Goal: Download file/media

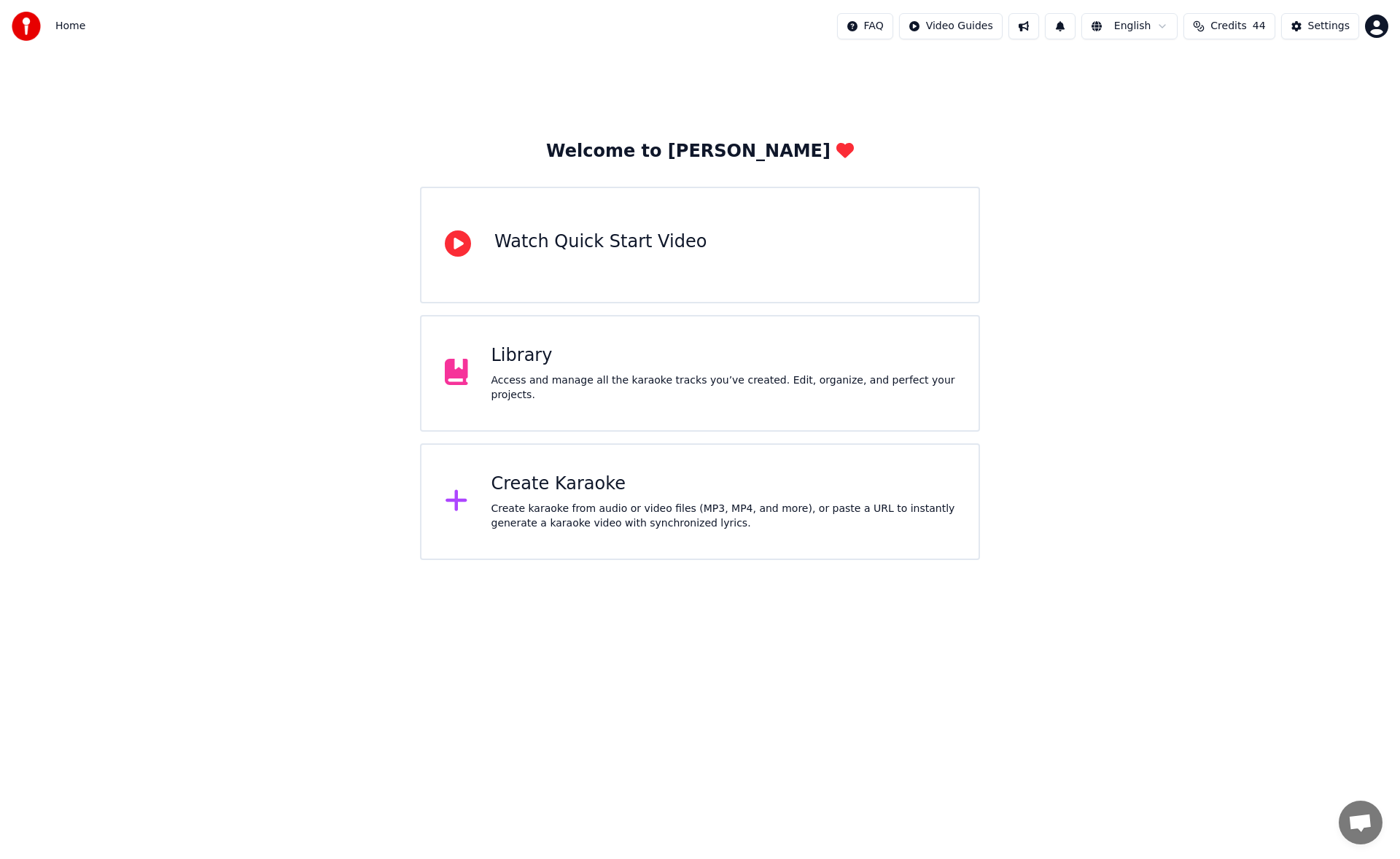
click at [613, 379] on div "Library Access and manage all the karaoke tracks you’ve created. Edit, organize…" at bounding box center [724, 373] width 465 height 58
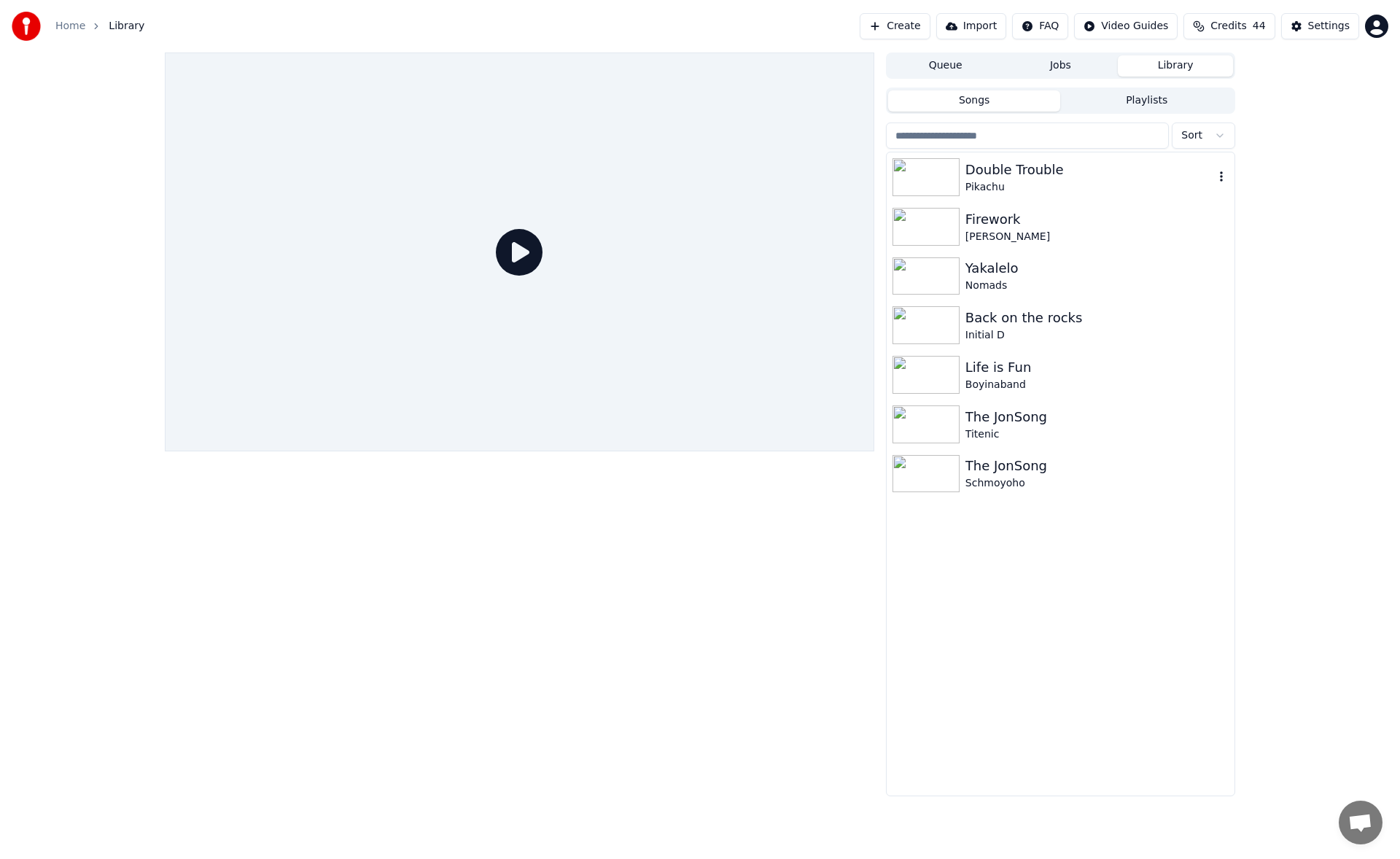
click at [1099, 187] on div "Pikachu" at bounding box center [1089, 186] width 248 height 14
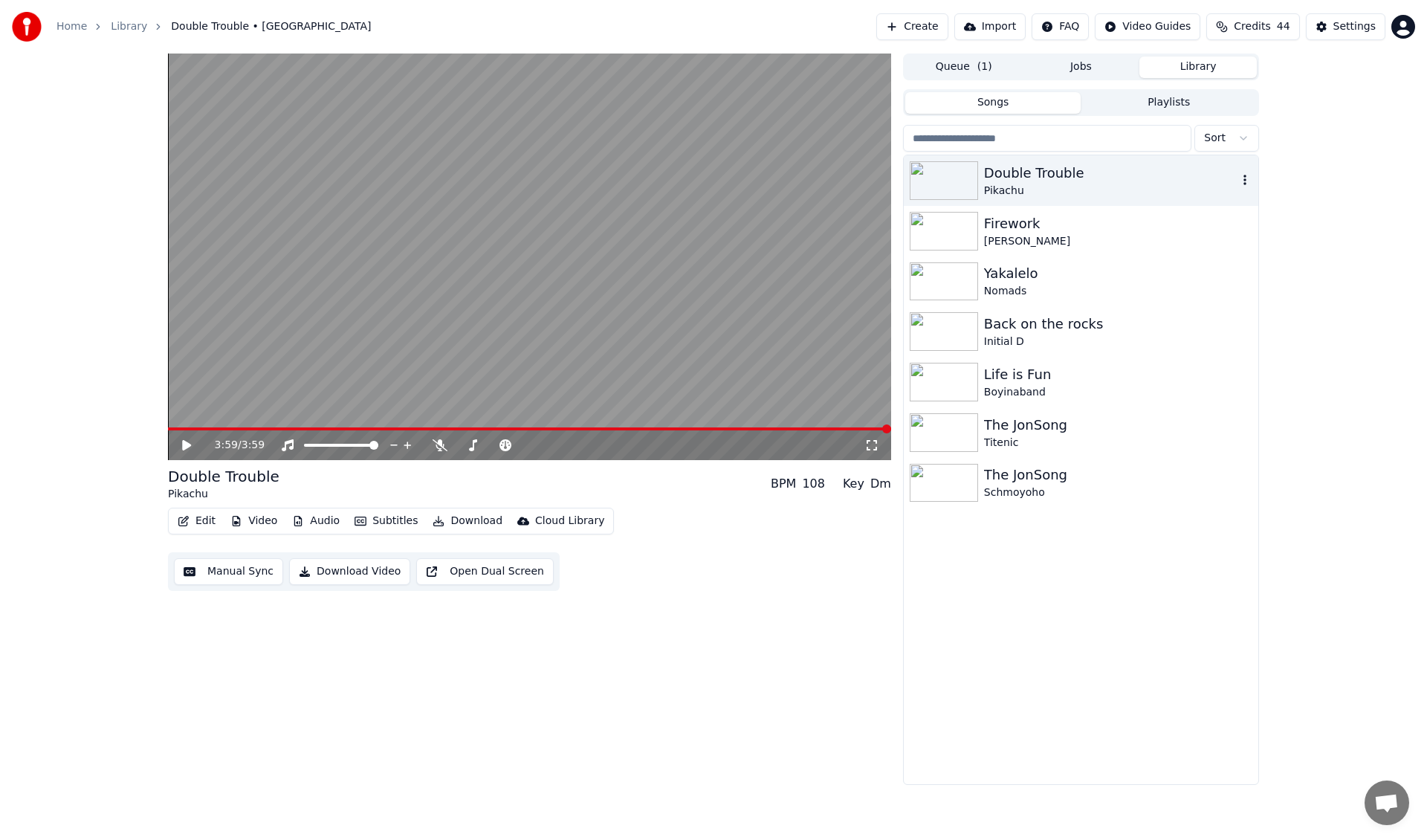
click at [1247, 183] on icon "button" at bounding box center [1245, 180] width 15 height 12
click at [596, 741] on div "3:59 / 3:59 Double Trouble Pikachu BPM 108 Key Dm Edit Video Audio Subtitles Do…" at bounding box center [530, 419] width 723 height 732
click at [369, 571] on button "Download Video" at bounding box center [350, 571] width 121 height 27
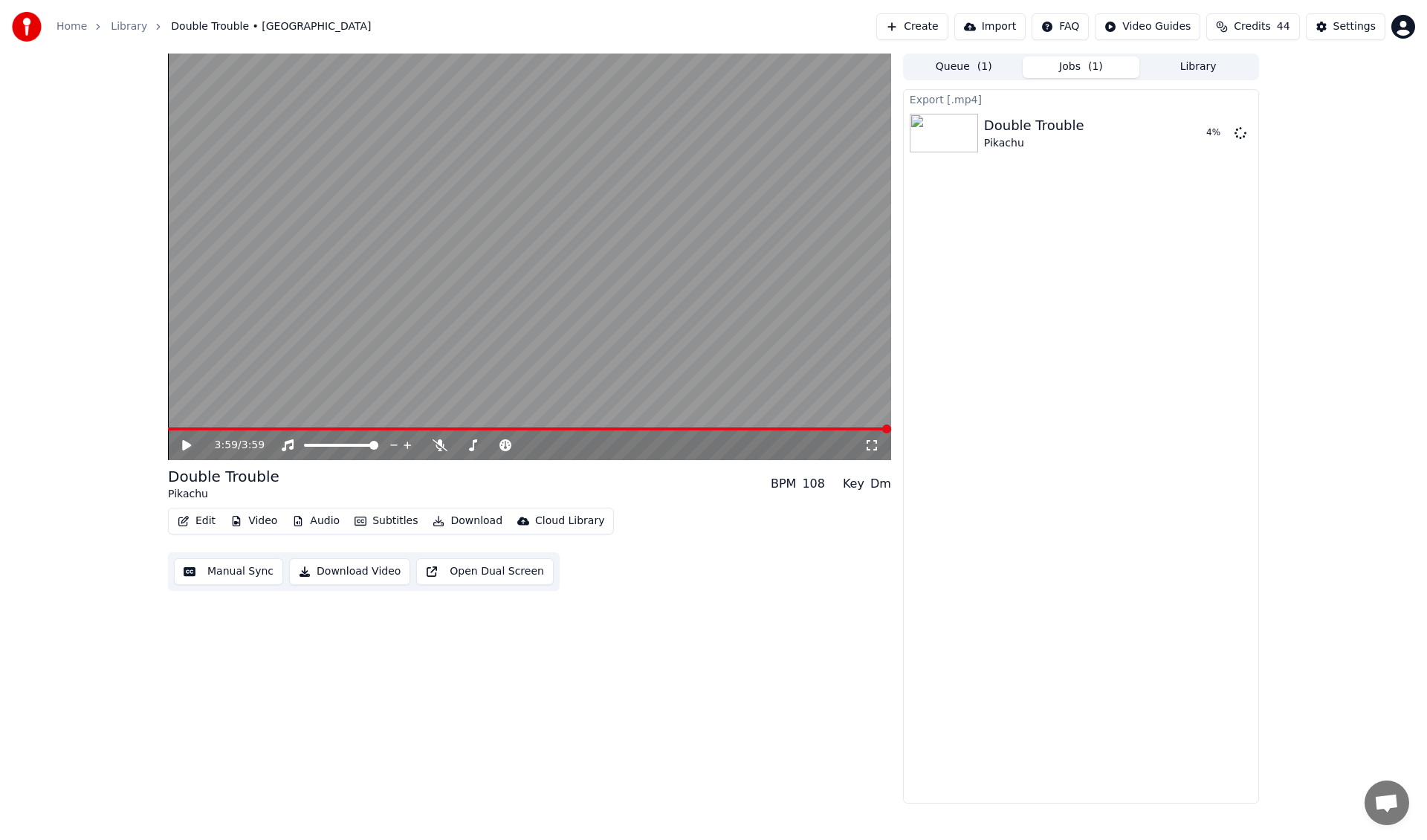
click at [1334, 474] on div "3:59 / 3:59 Double Trouble Pikachu BPM 108 Key Dm Edit Video Audio Subtitles Do…" at bounding box center [713, 428] width 1427 height 750
click at [1220, 65] on button "Library" at bounding box center [1198, 67] width 117 height 22
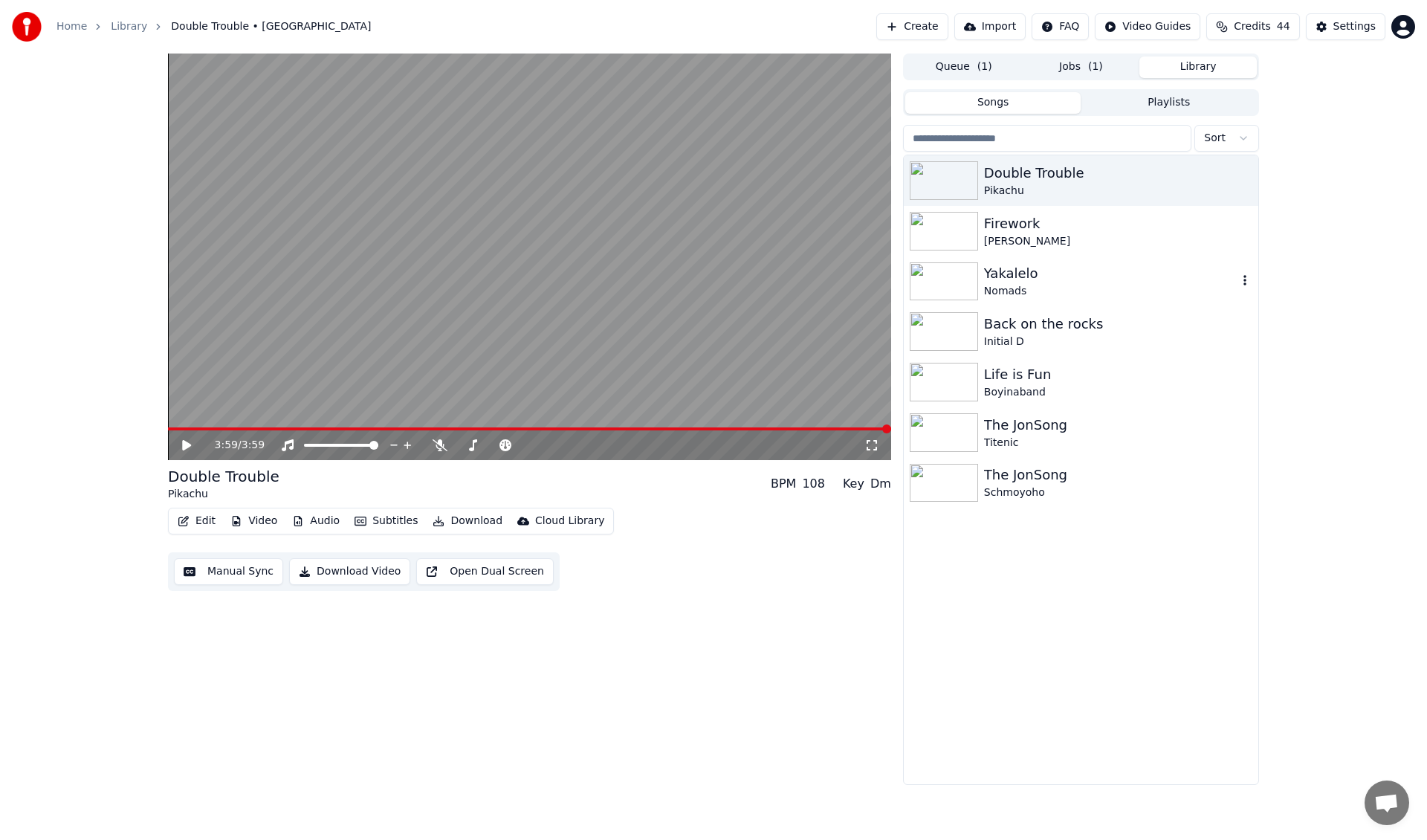
click at [1100, 274] on div "Yakalelo" at bounding box center [1110, 273] width 253 height 21
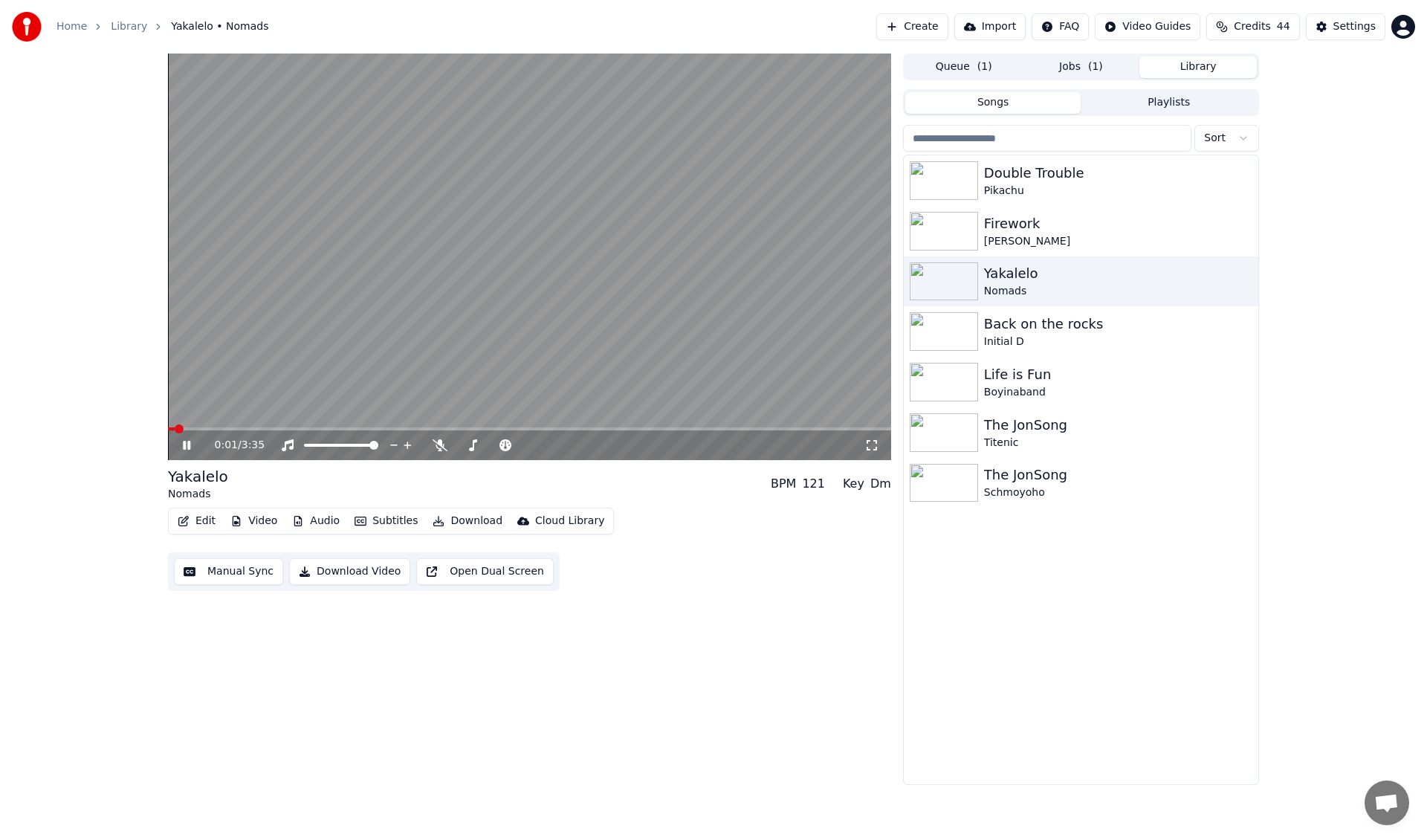
click at [450, 574] on button "Open Dual Screen" at bounding box center [486, 571] width 138 height 27
click at [1098, 69] on span "( 1 )" at bounding box center [1095, 66] width 15 height 15
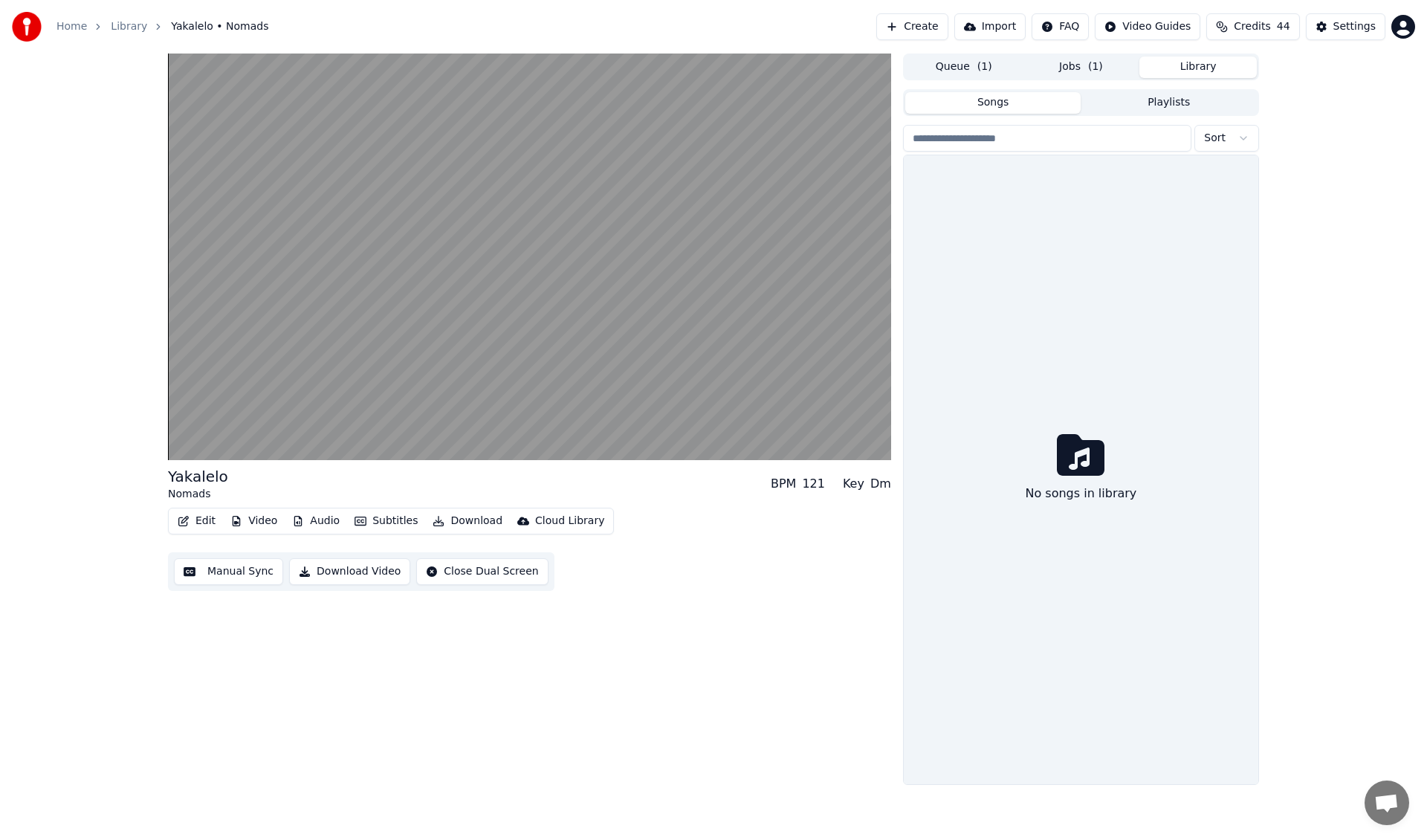
click at [1213, 61] on button "Library" at bounding box center [1198, 67] width 117 height 22
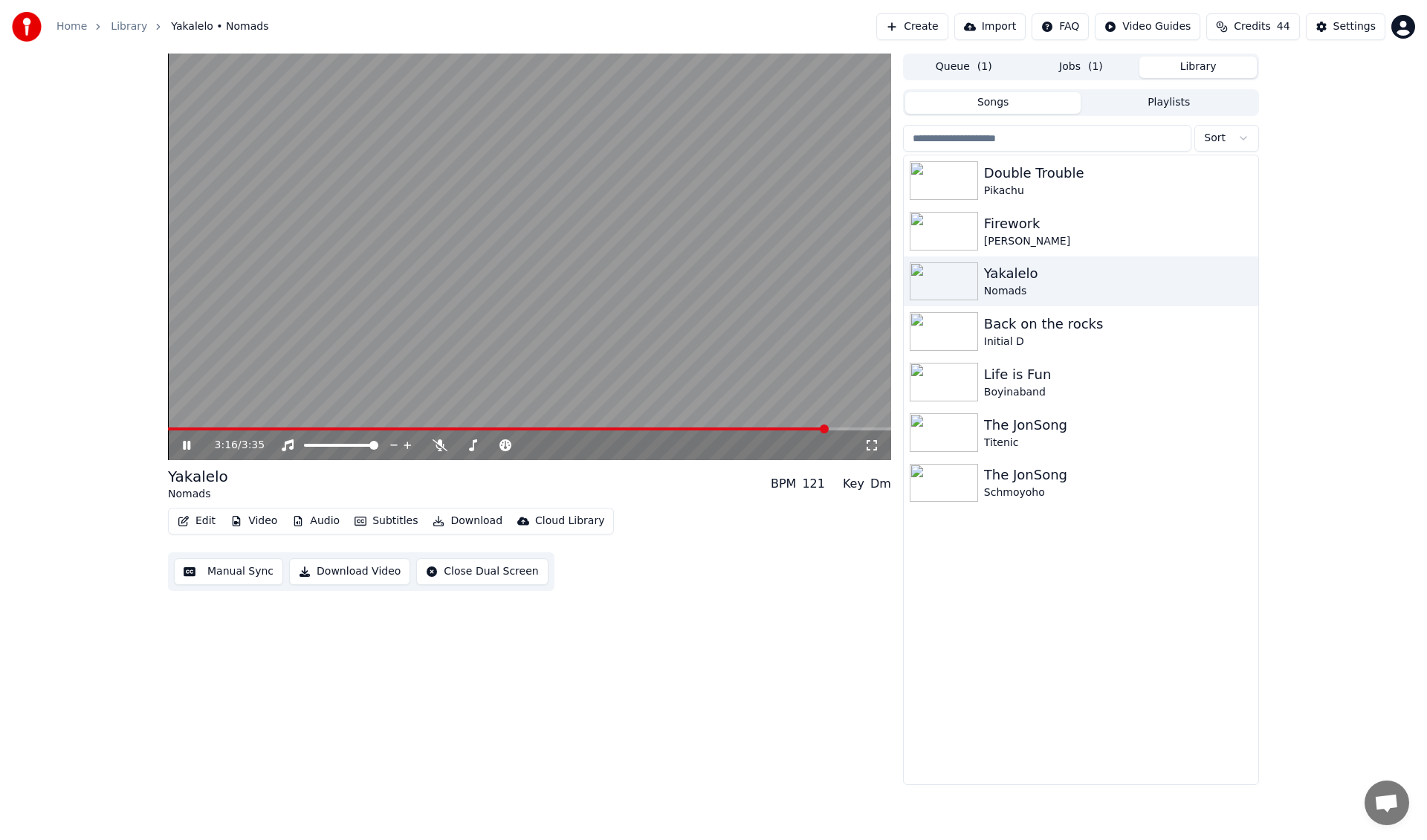
click at [187, 442] on icon at bounding box center [197, 445] width 34 height 12
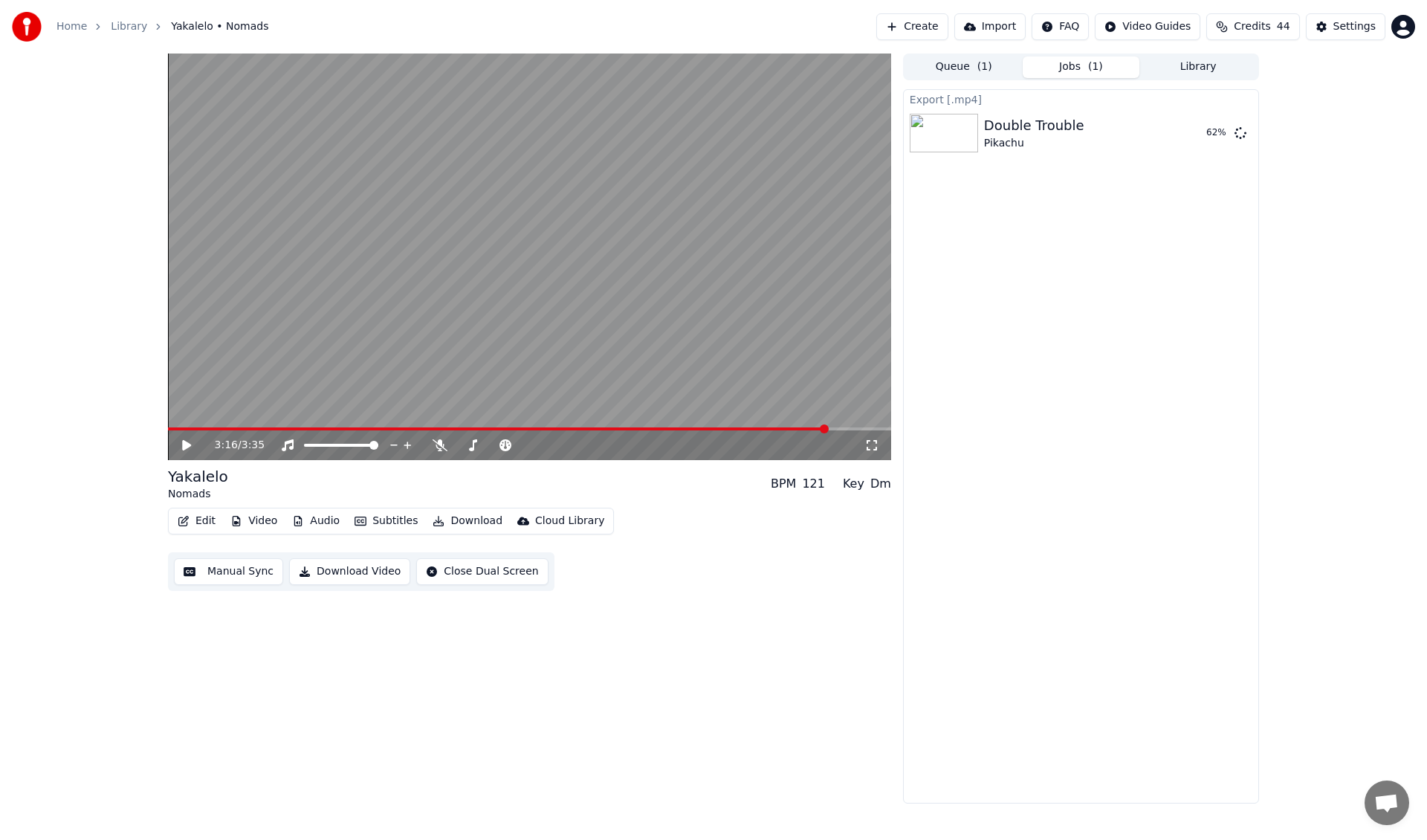
click at [1095, 71] on span "( 1 )" at bounding box center [1095, 66] width 15 height 15
click at [1173, 67] on button "Library" at bounding box center [1198, 67] width 117 height 22
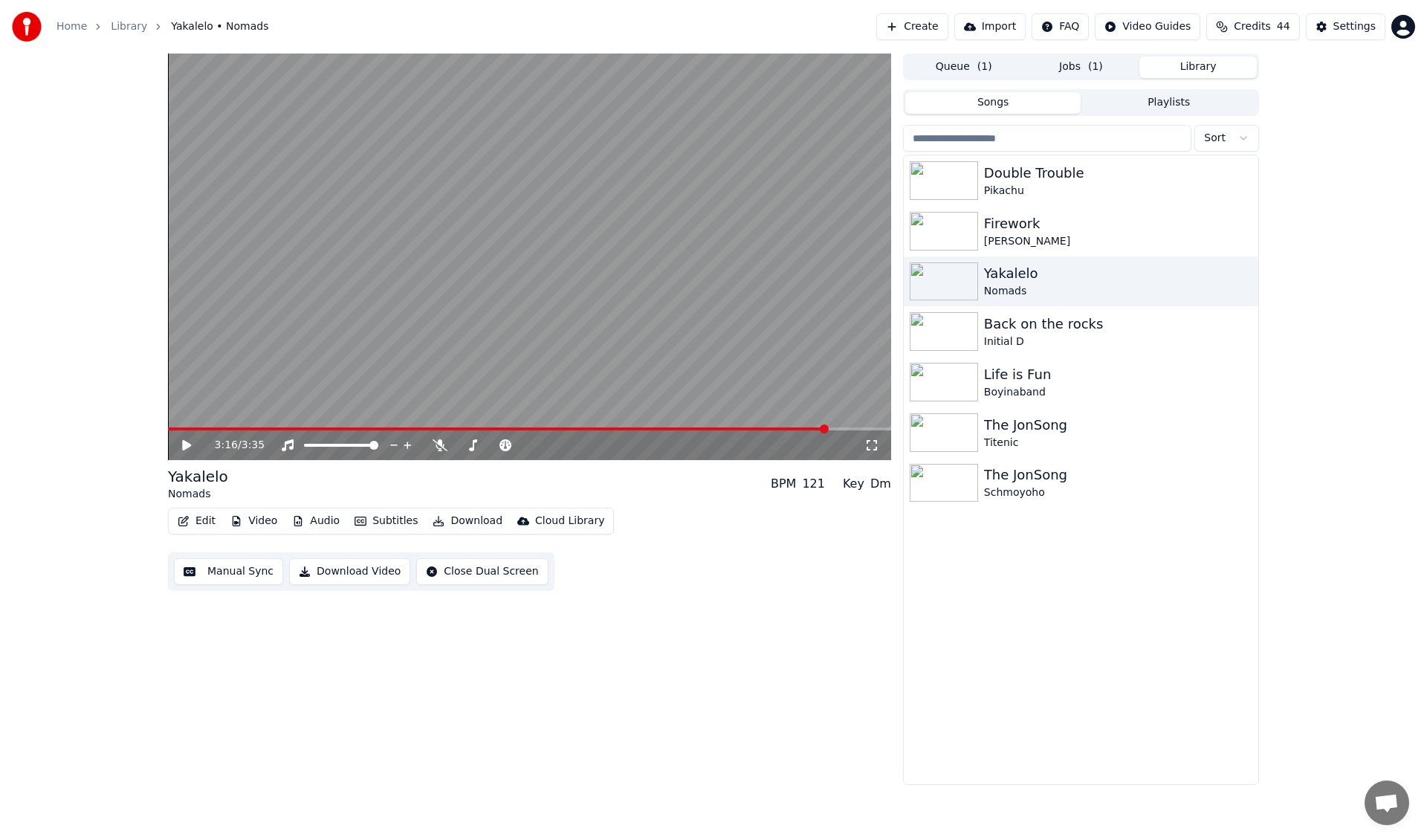
click at [361, 575] on button "Download Video" at bounding box center [350, 571] width 121 height 27
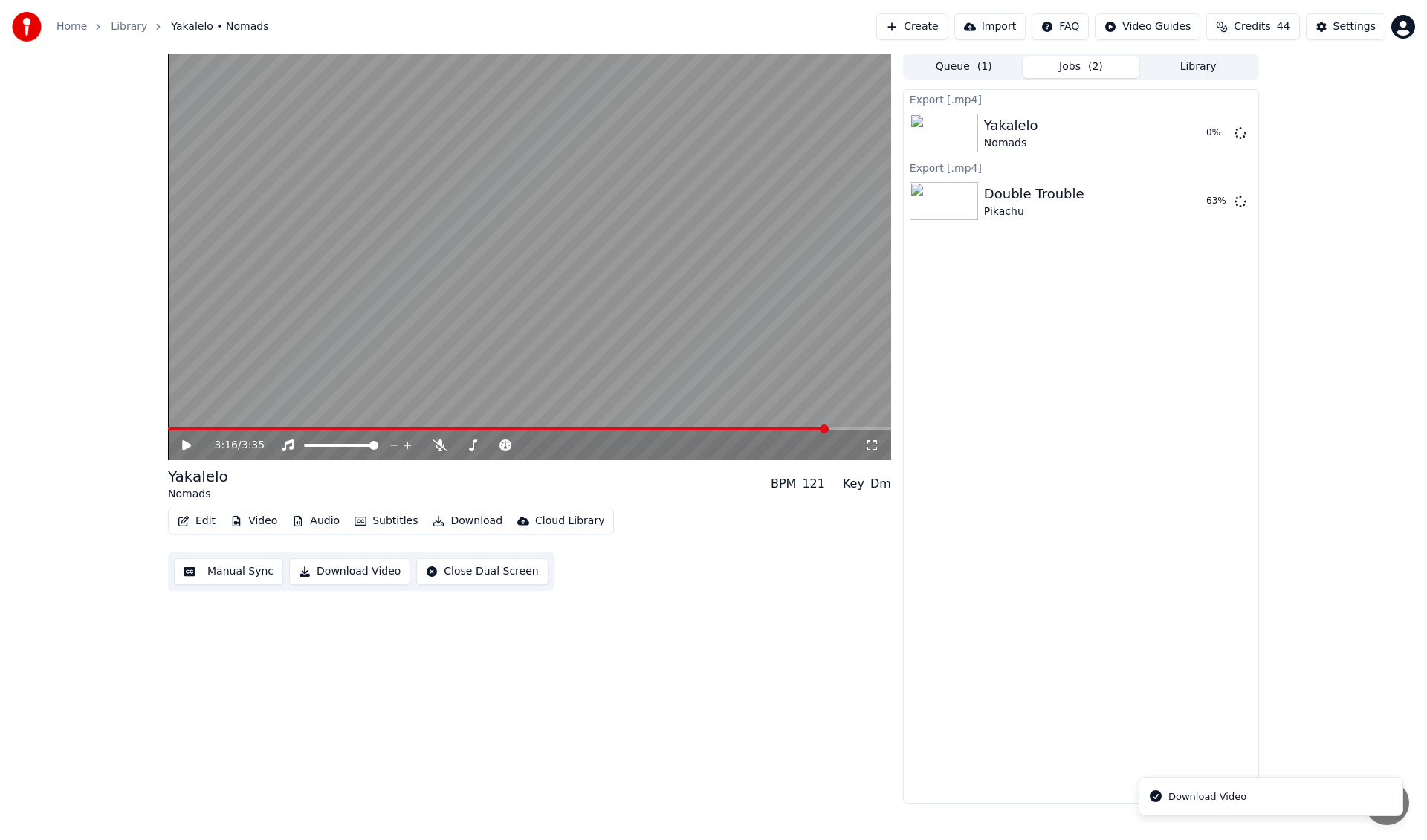
click at [1395, 271] on div "3:16 / 3:35 Yakalelo Nomads BPM 121 Key Dm Edit Video Audio Subtitles Download …" at bounding box center [713, 428] width 1427 height 750
click at [43, 189] on div "3:16 / 3:35 Yakalelo Nomads BPM 121 Key Dm Edit Video Audio Subtitles Download …" at bounding box center [713, 428] width 1427 height 750
